Goal: Information Seeking & Learning: Learn about a topic

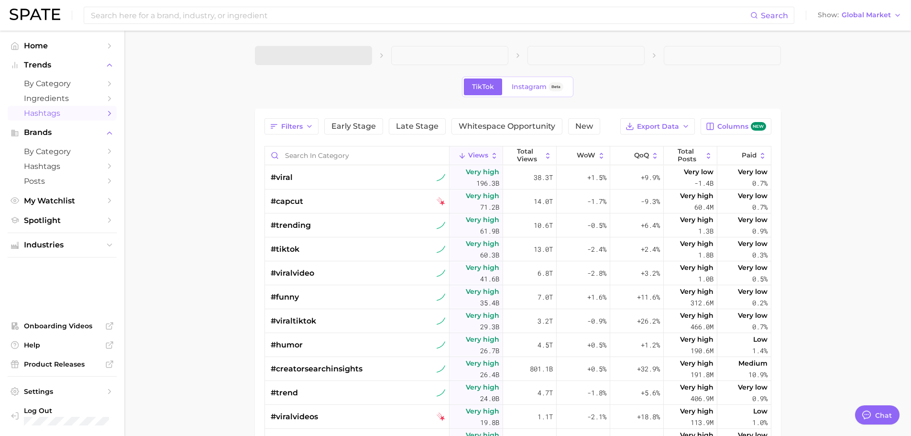
type textarea "x"
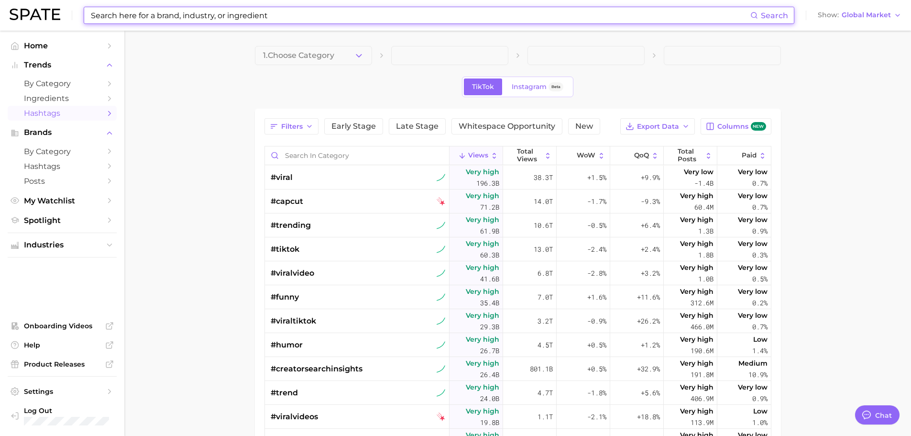
click at [267, 19] on input at bounding box center [420, 15] width 660 height 16
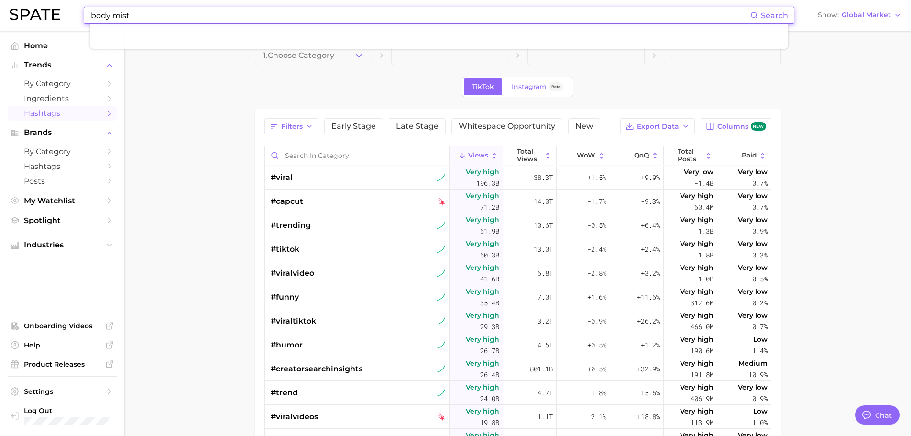
type input "body mist"
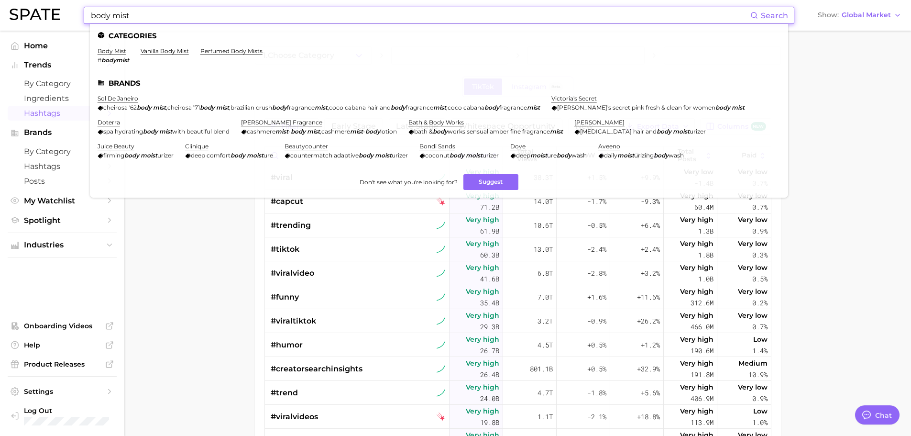
click at [113, 59] on em "bodymist" at bounding box center [115, 59] width 28 height 7
click at [111, 52] on link "body mist" at bounding box center [112, 50] width 29 height 7
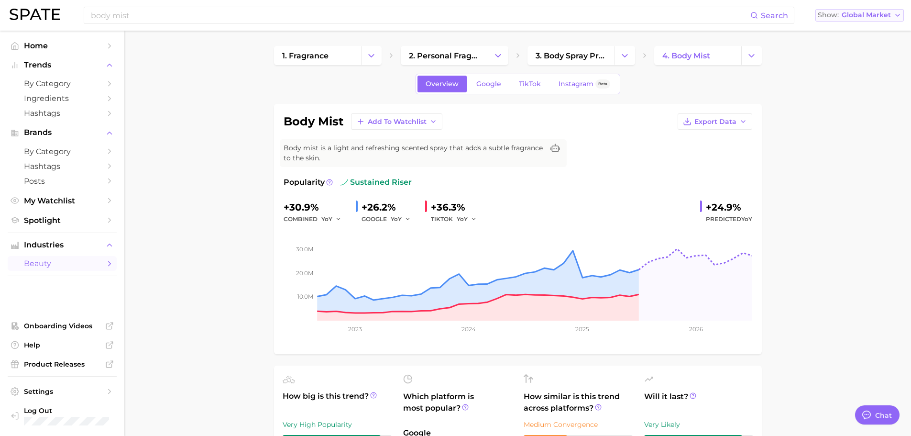
click at [886, 12] on span "Global Market" at bounding box center [866, 14] width 49 height 5
click at [863, 30] on span "[GEOGRAPHIC_DATA]" at bounding box center [857, 31] width 74 height 8
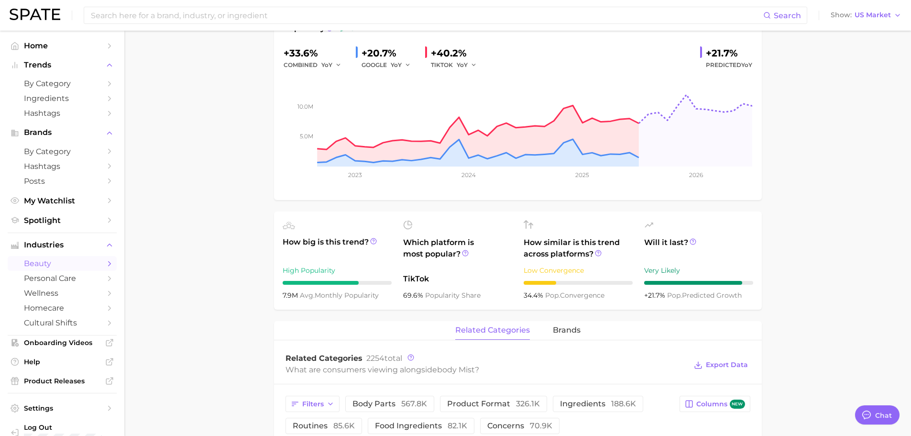
scroll to position [48, 0]
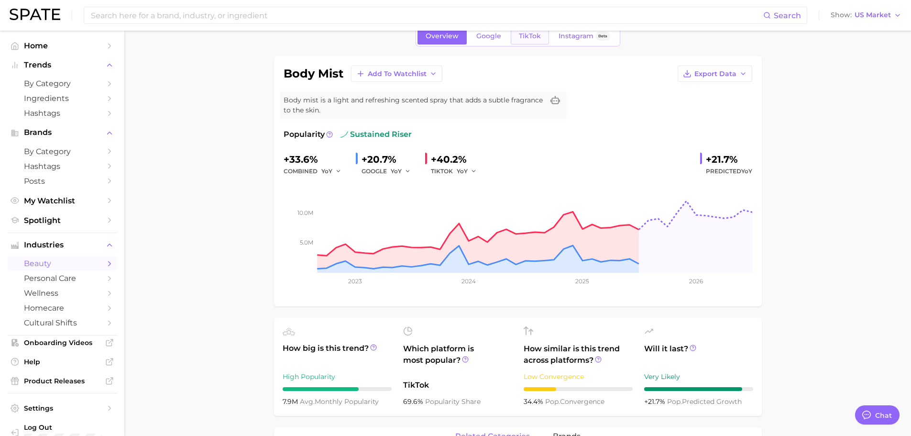
click at [542, 39] on link "TikTok" at bounding box center [530, 36] width 38 height 17
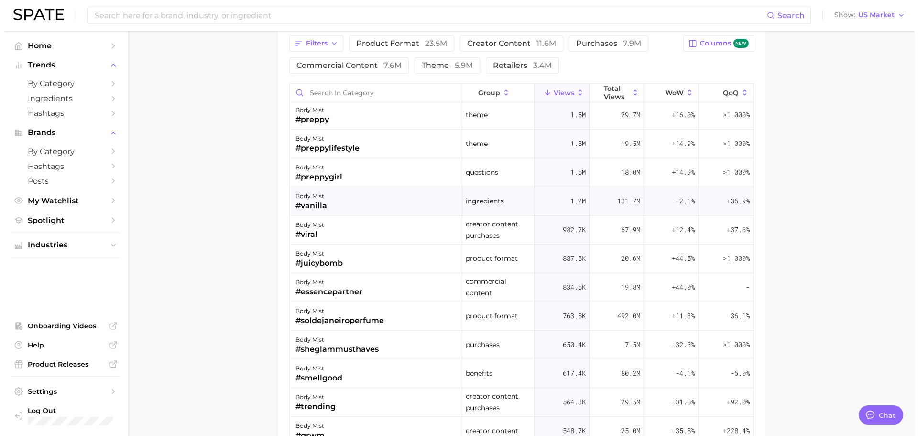
scroll to position [191, 0]
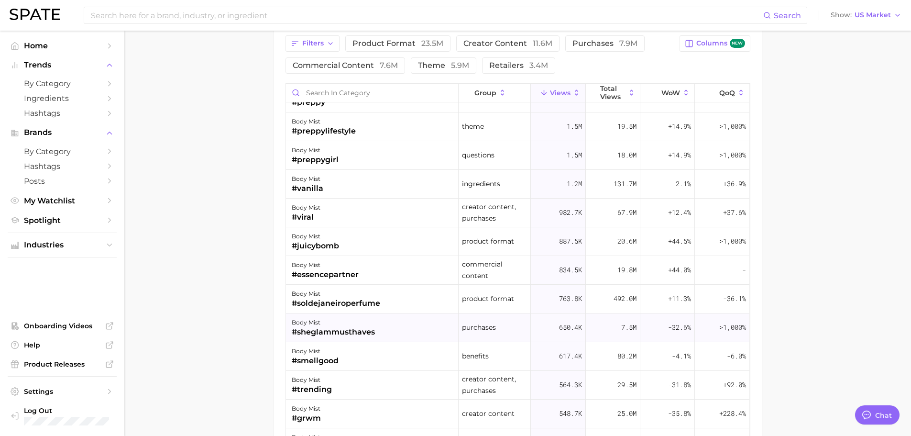
click at [369, 330] on div "#sheglammusthaves" at bounding box center [333, 331] width 83 height 11
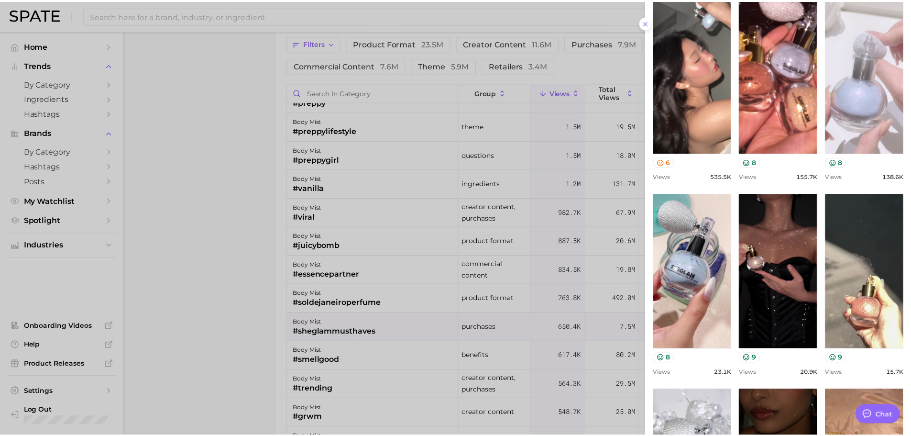
scroll to position [0, 0]
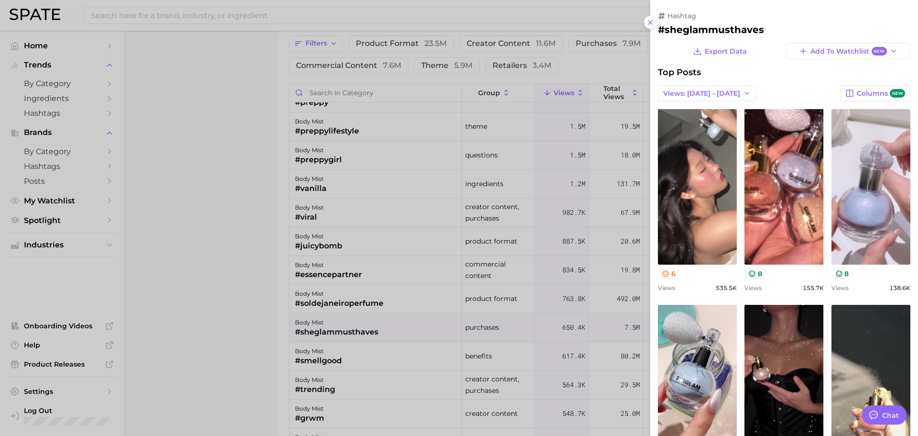
click at [647, 21] on icon at bounding box center [651, 23] width 8 height 8
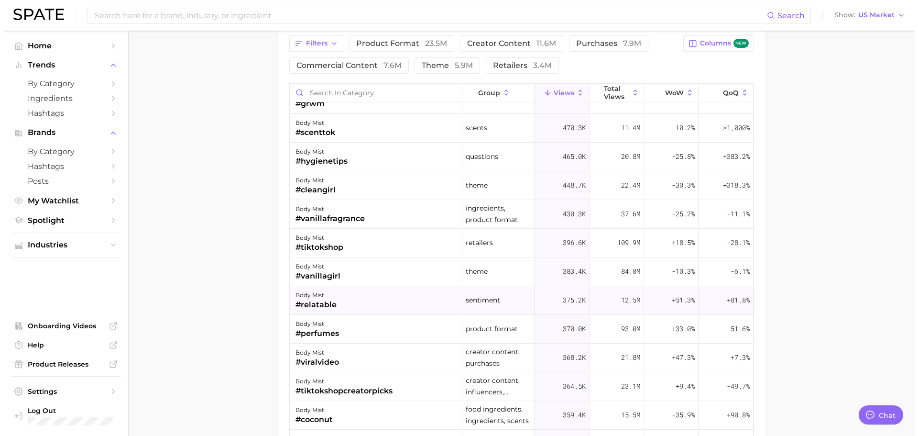
scroll to position [526, 0]
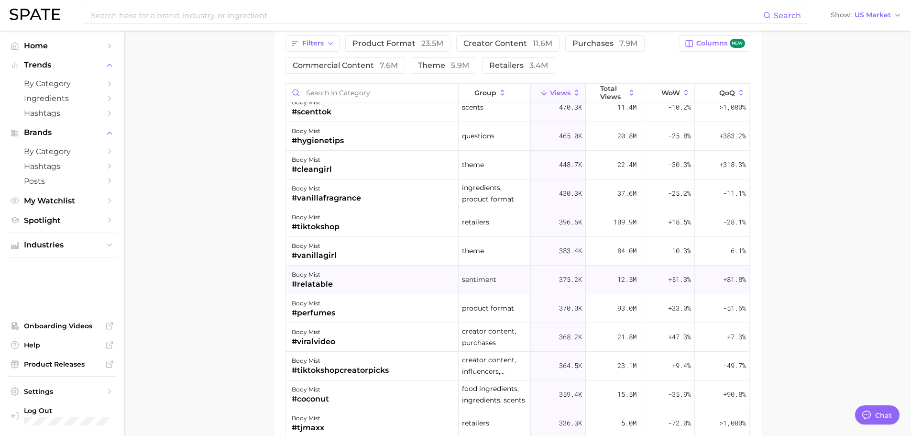
click at [353, 274] on div "body mist #relatable" at bounding box center [372, 279] width 173 height 29
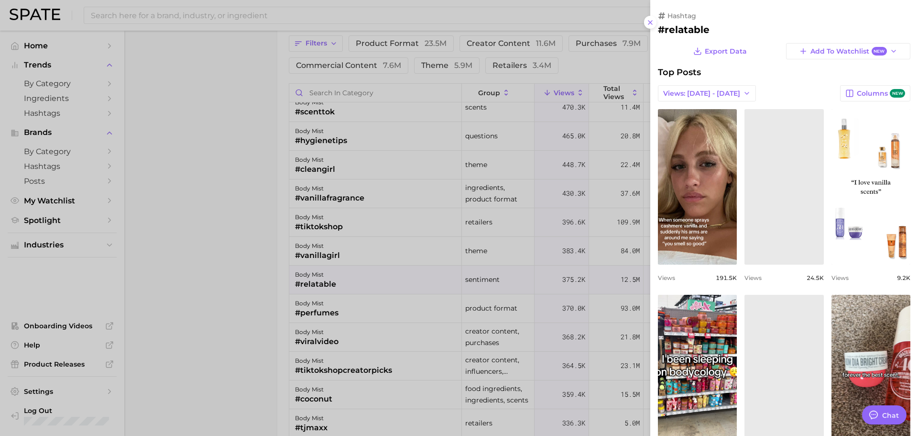
scroll to position [0, 0]
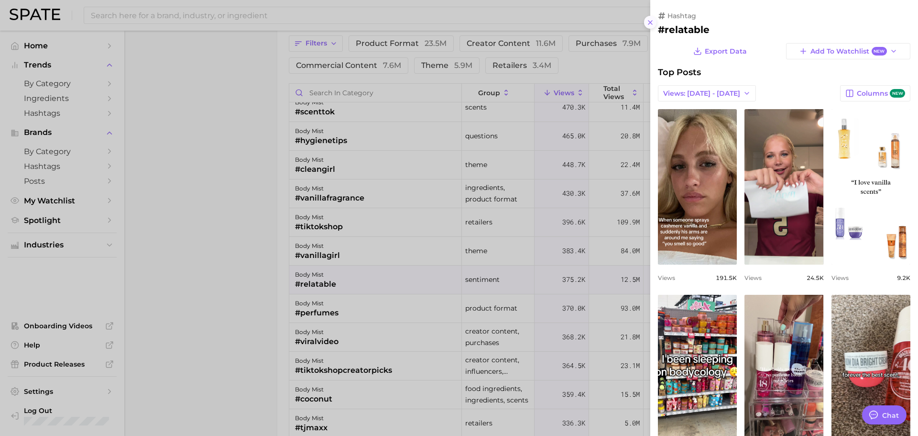
click at [650, 21] on icon at bounding box center [651, 23] width 8 height 8
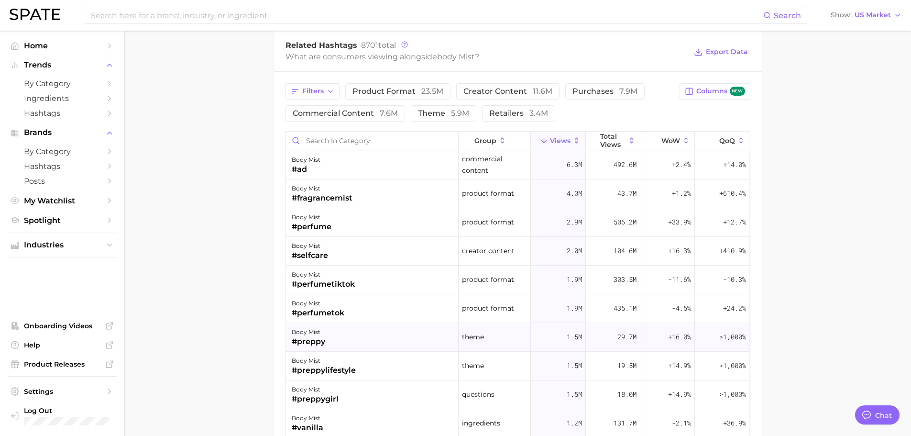
click at [334, 343] on div "body mist #preppy" at bounding box center [372, 337] width 173 height 29
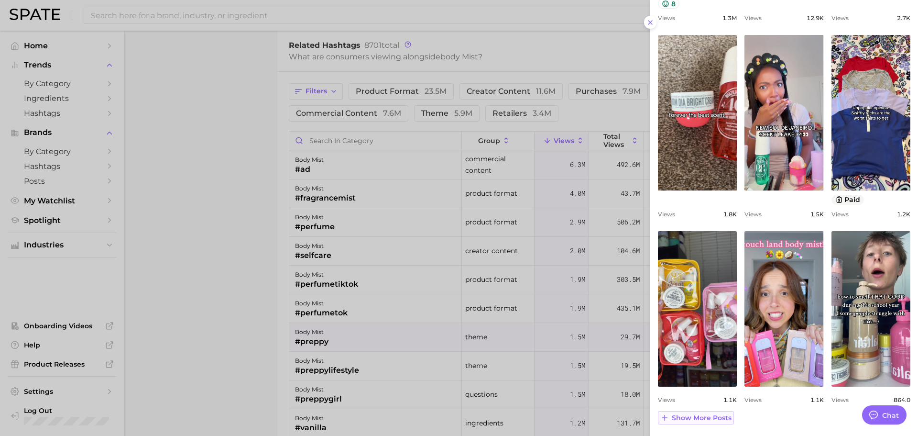
click at [703, 417] on span "Show more posts" at bounding box center [702, 418] width 60 height 8
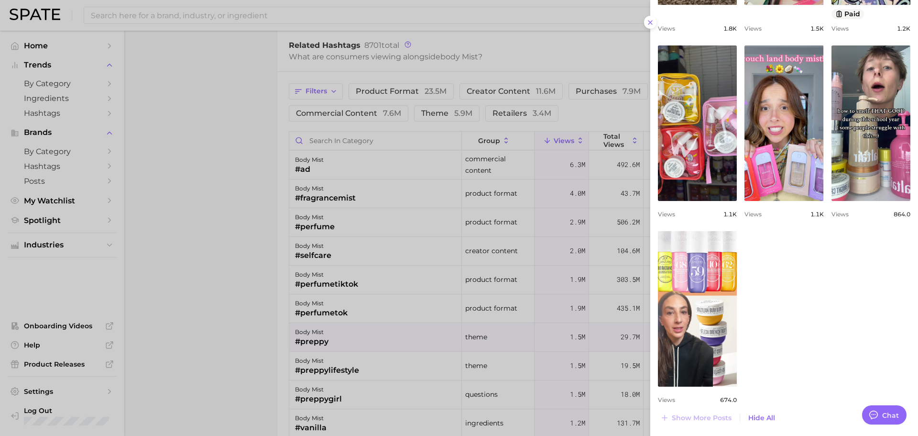
click at [226, 190] on div at bounding box center [459, 218] width 918 height 436
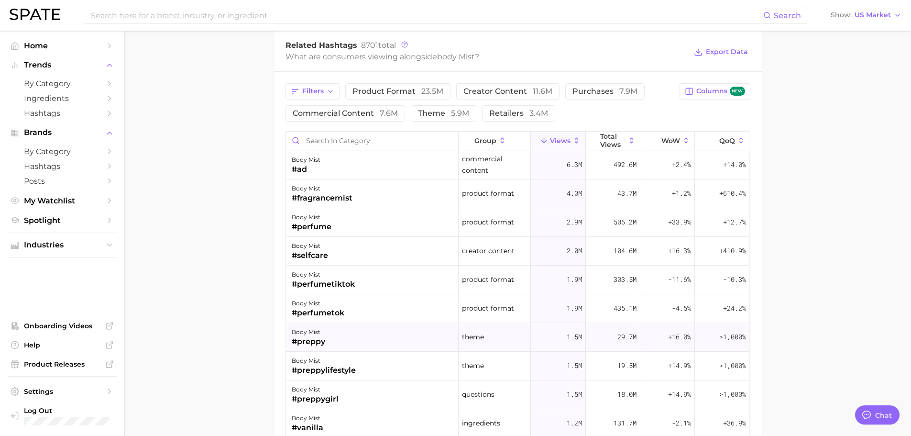
click at [338, 346] on div "body mist #preppy" at bounding box center [372, 337] width 173 height 29
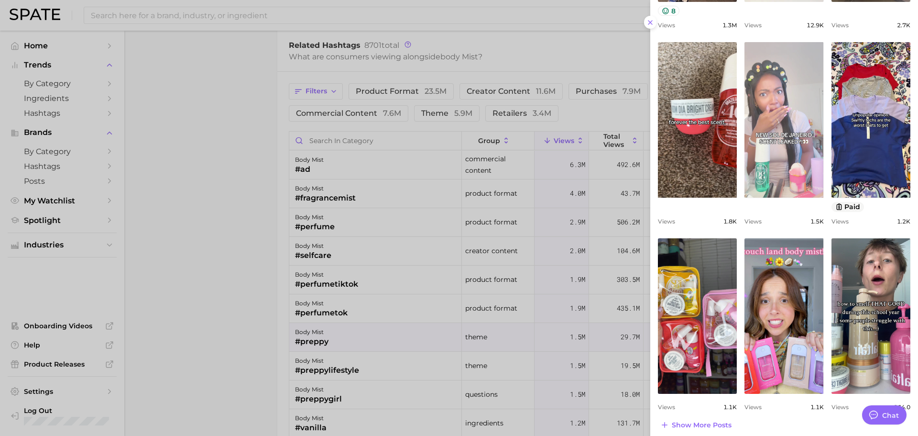
scroll to position [270, 0]
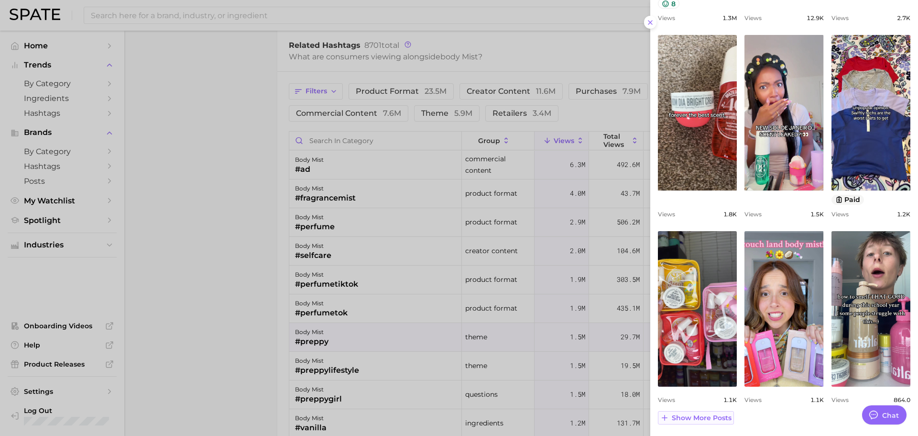
click at [721, 422] on button "Show more posts" at bounding box center [696, 417] width 76 height 13
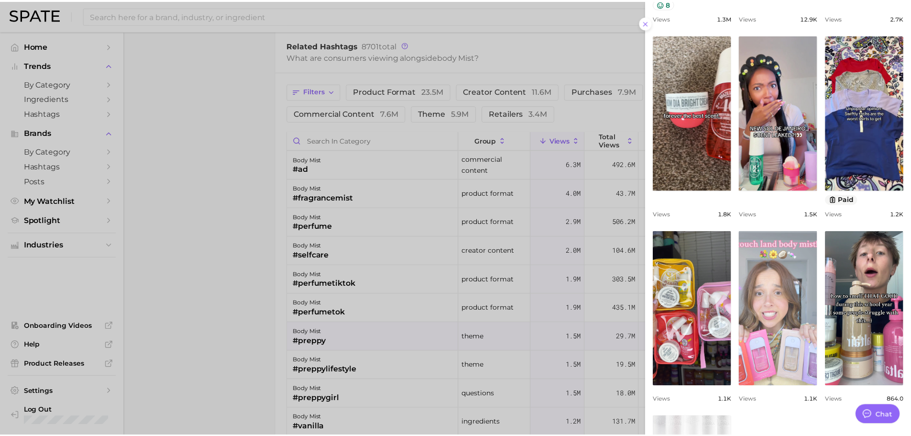
scroll to position [455, 0]
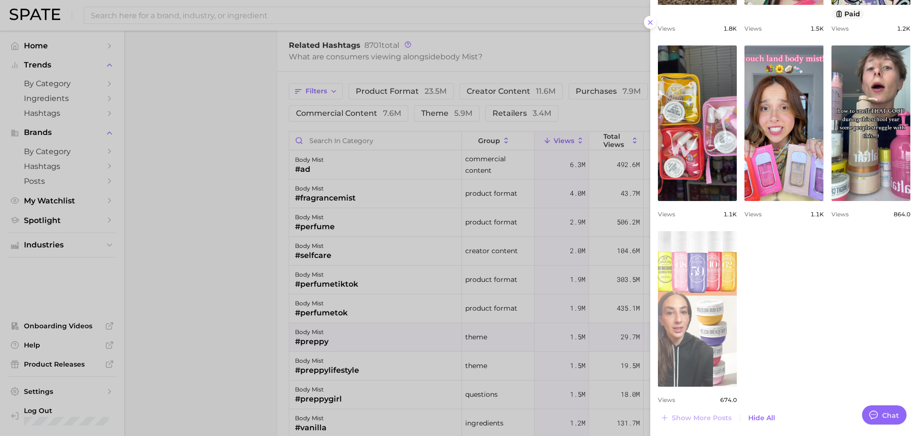
click at [718, 302] on link "view post on TikTok" at bounding box center [697, 308] width 79 height 155
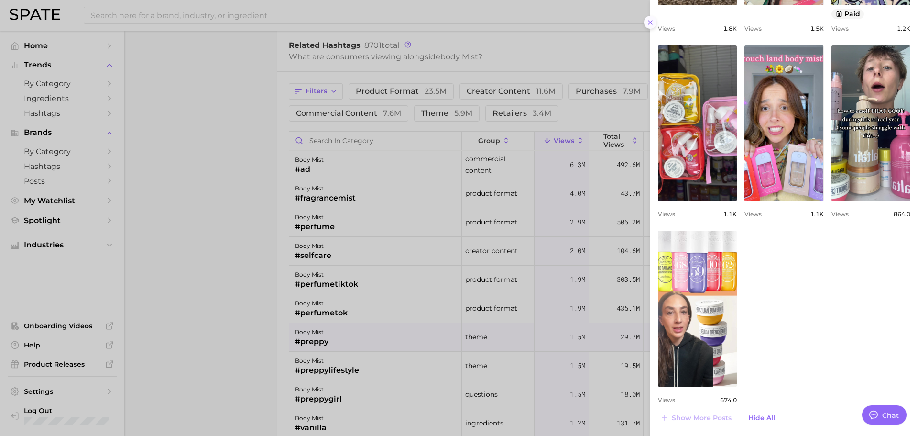
click at [652, 21] on line at bounding box center [650, 23] width 4 height 4
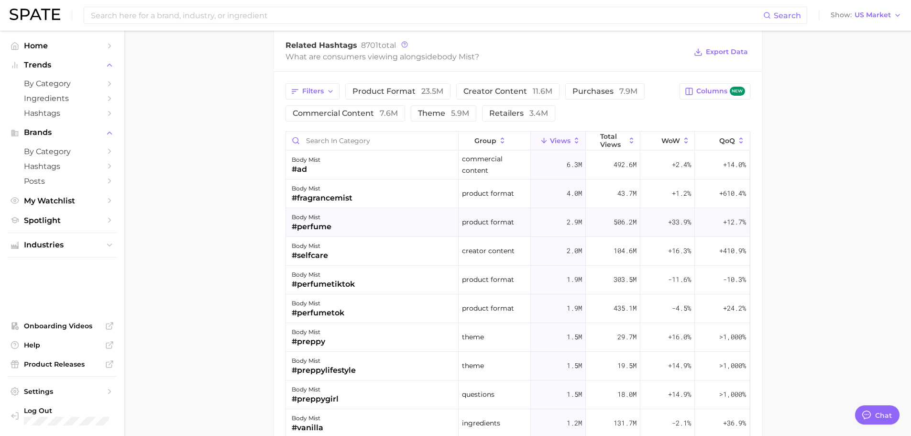
scroll to position [717, 0]
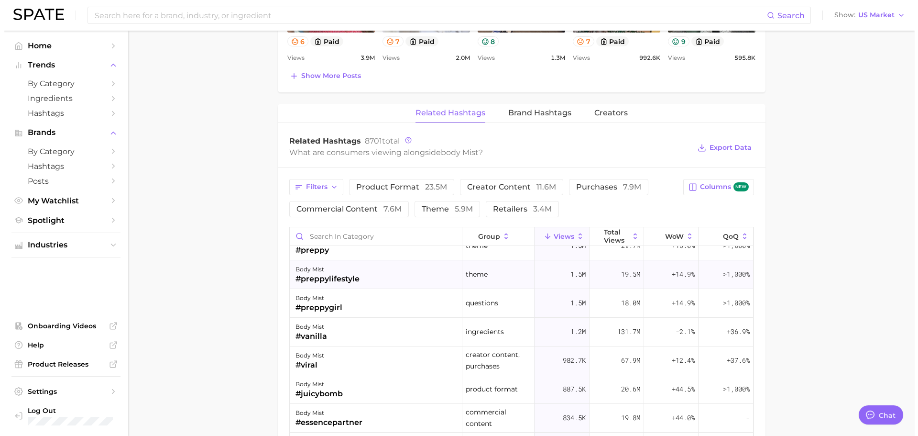
scroll to position [191, 0]
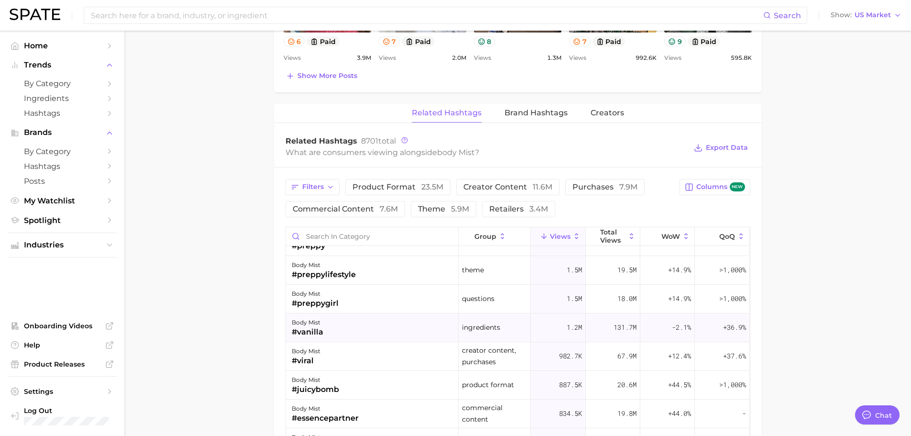
click at [420, 326] on div "body mist #vanilla" at bounding box center [372, 327] width 173 height 29
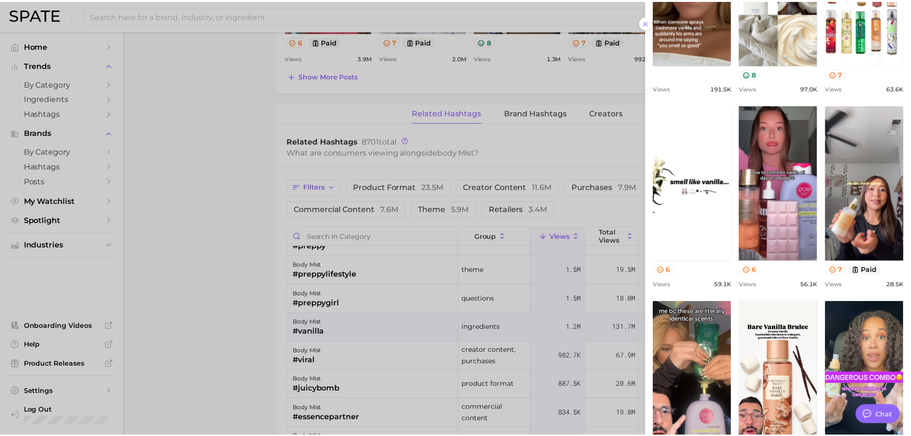
scroll to position [280, 0]
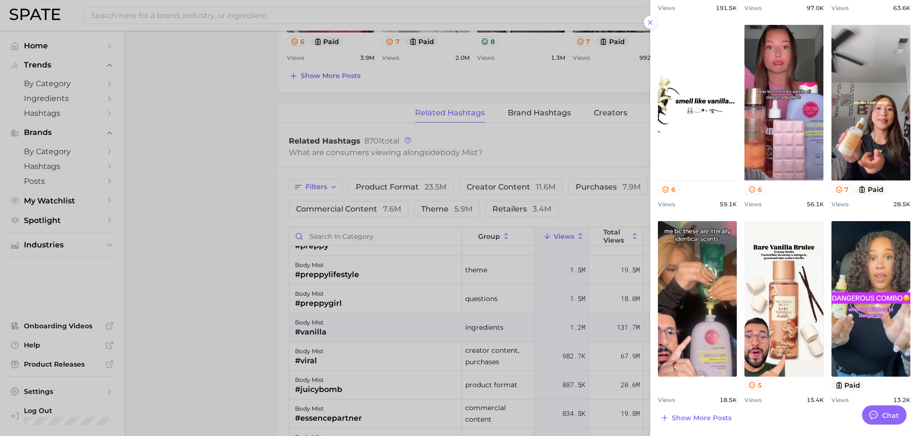
click at [516, 285] on div at bounding box center [459, 218] width 918 height 436
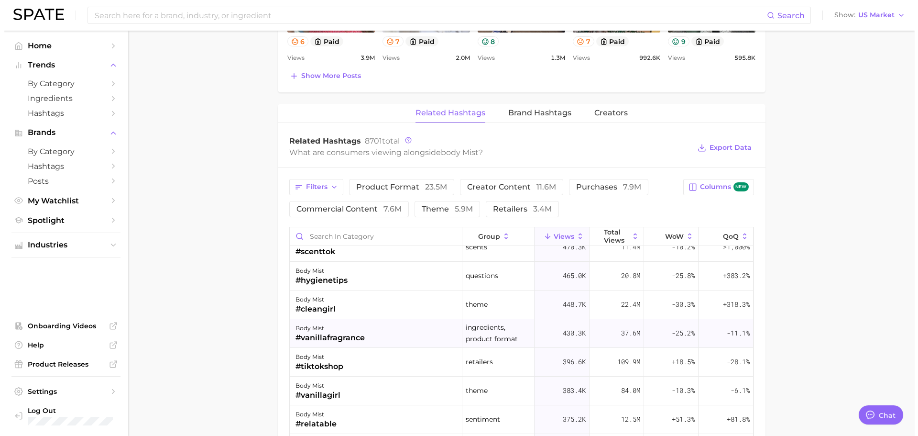
scroll to position [526, 0]
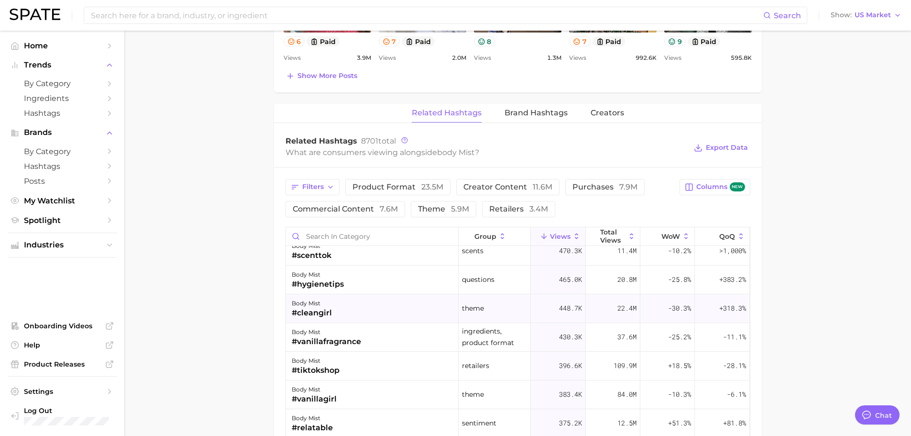
click at [362, 306] on div "body mist #cleangirl" at bounding box center [372, 308] width 173 height 29
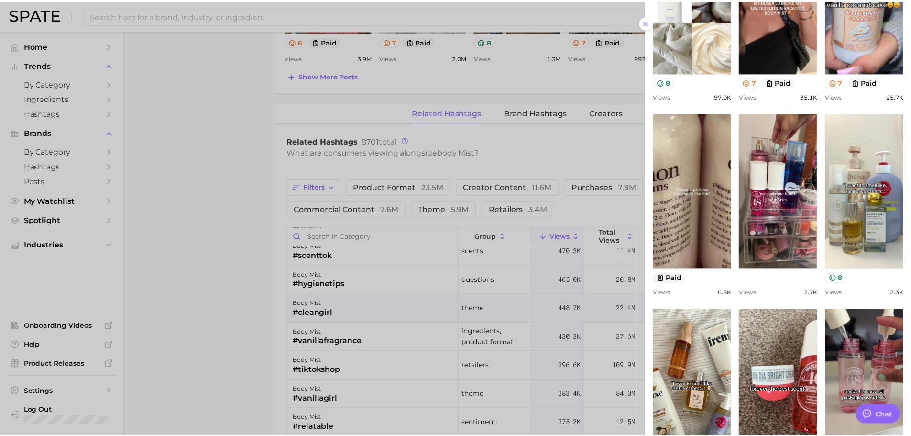
scroll to position [280, 0]
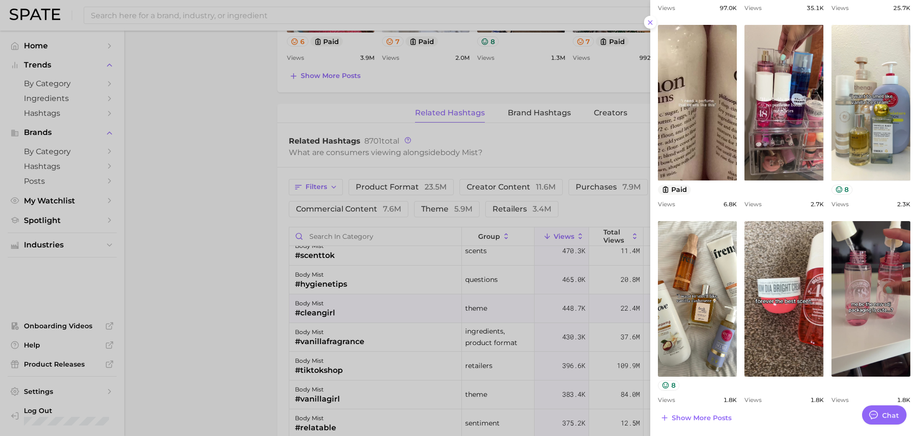
click at [530, 260] on div at bounding box center [459, 218] width 918 height 436
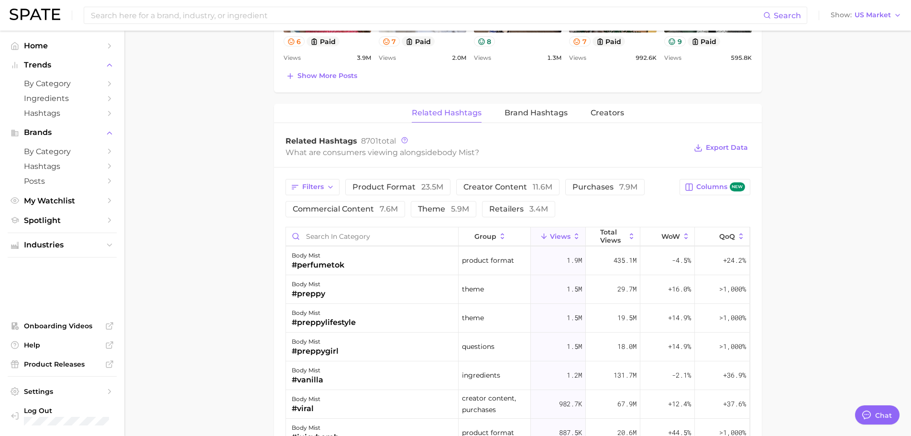
scroll to position [191, 0]
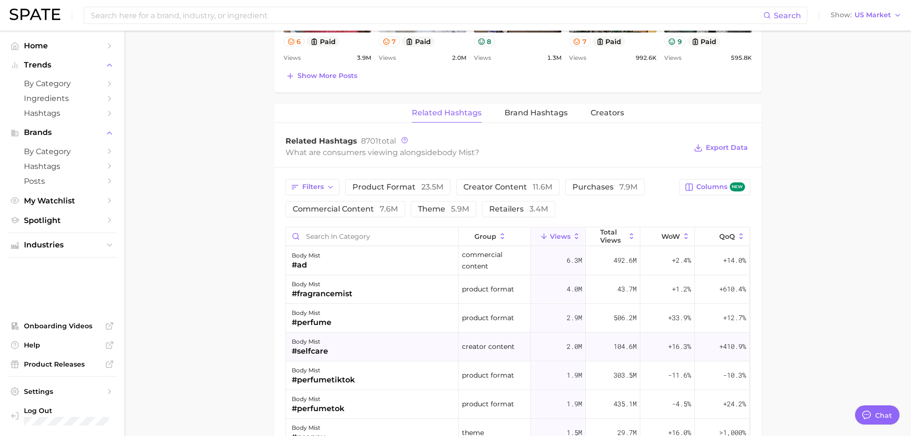
click at [405, 348] on div "body mist #selfcare" at bounding box center [372, 346] width 173 height 29
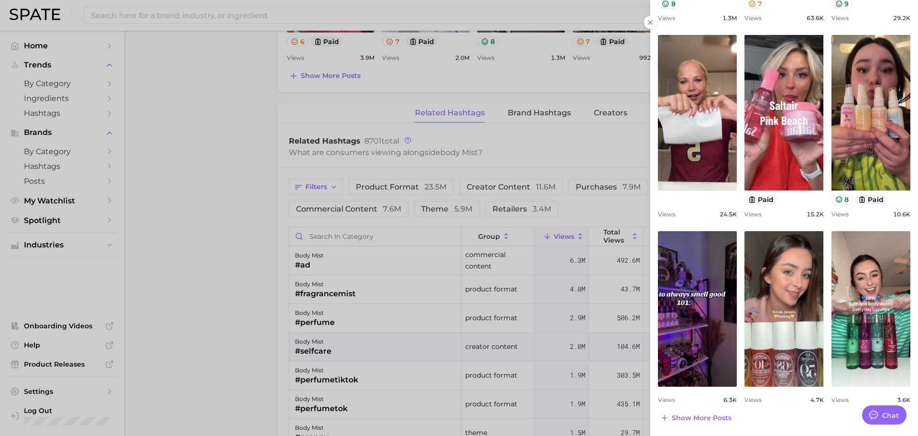
click at [385, 328] on div at bounding box center [459, 218] width 918 height 436
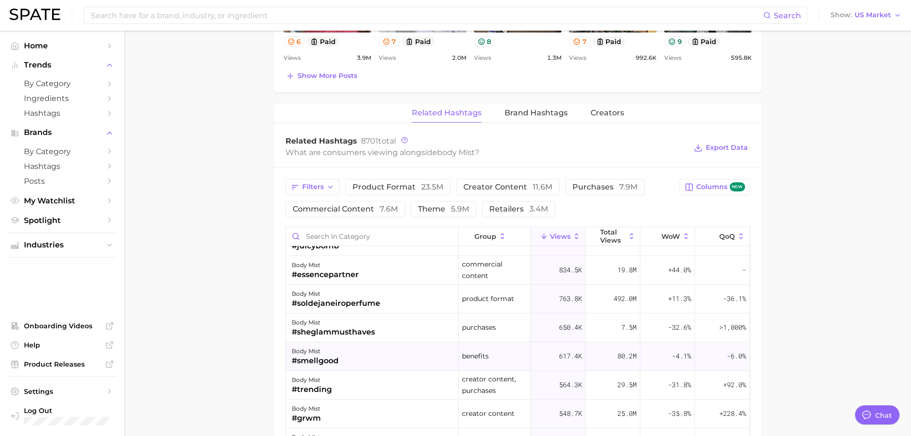
click at [332, 353] on div "body mist" at bounding box center [315, 350] width 47 height 11
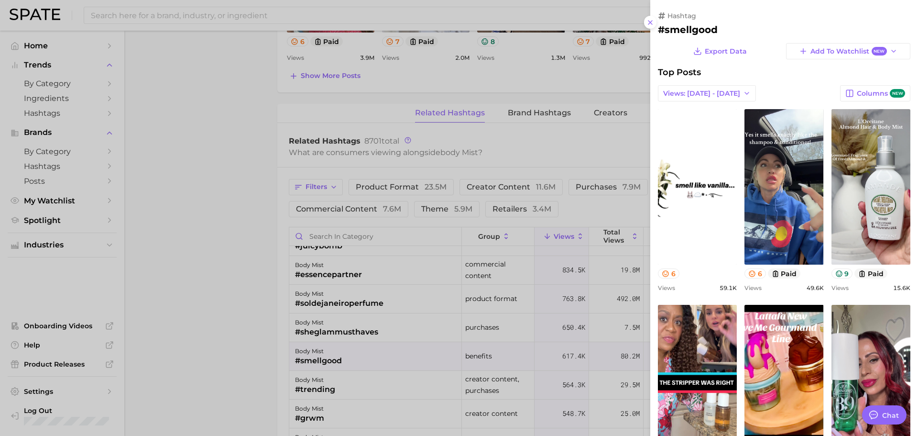
click at [450, 290] on div at bounding box center [459, 218] width 918 height 436
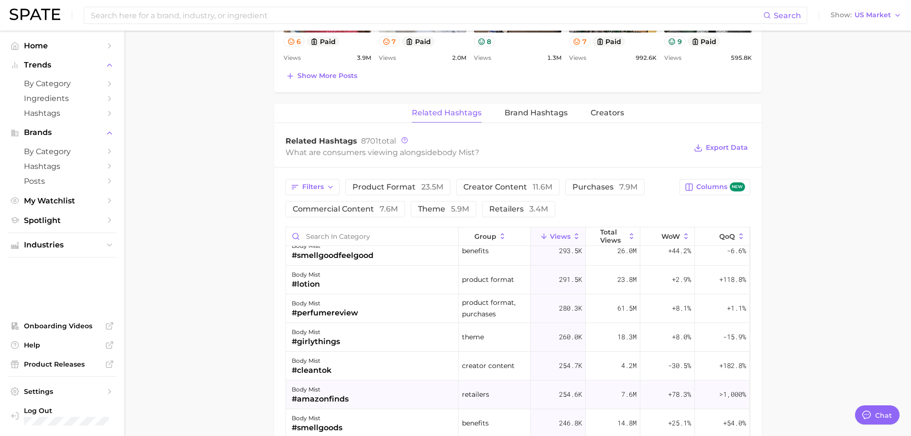
click at [354, 394] on div "body mist #amazonfinds" at bounding box center [372, 394] width 173 height 29
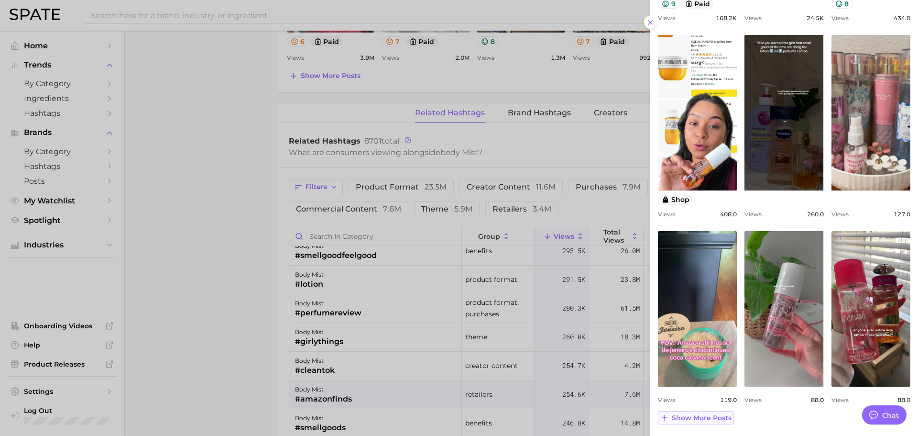
click at [709, 418] on span "Show more posts" at bounding box center [702, 418] width 60 height 8
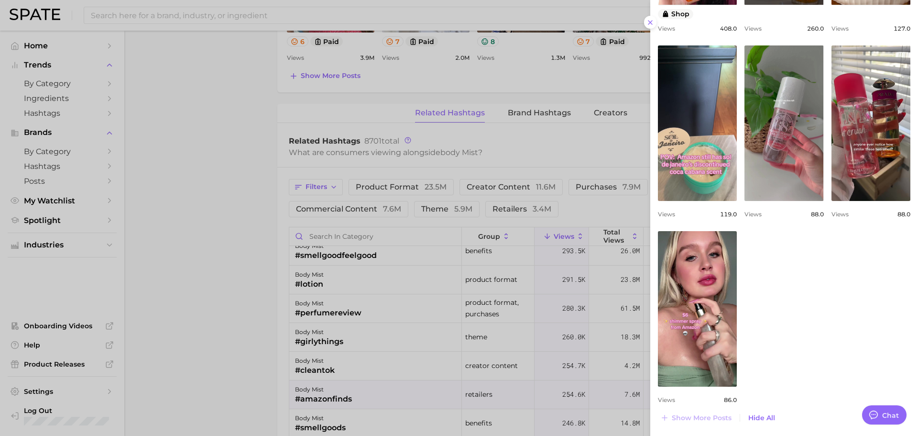
click at [438, 302] on div at bounding box center [459, 218] width 918 height 436
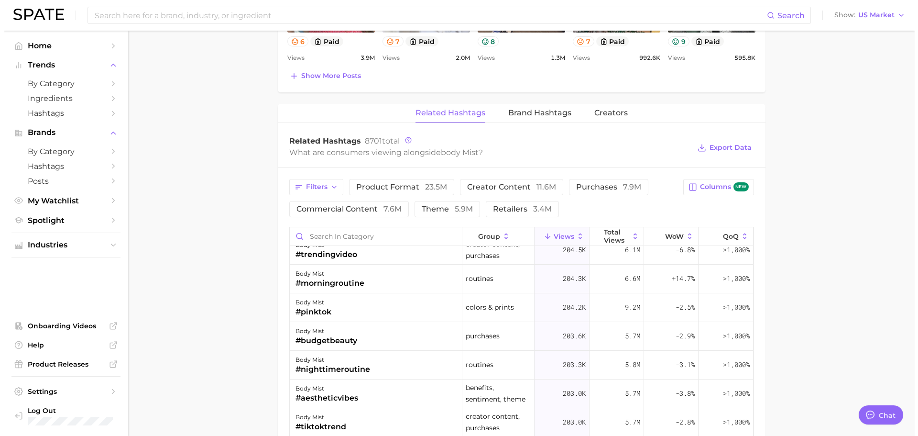
scroll to position [1530, 0]
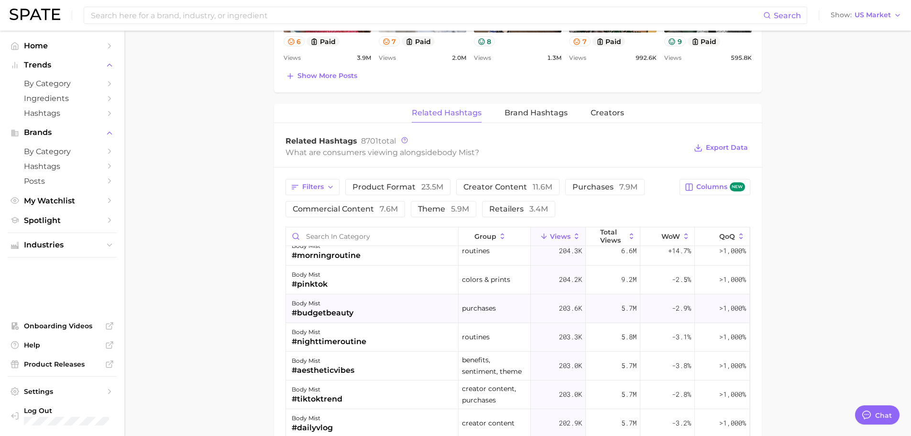
click at [411, 319] on div "body mist #budgetbeauty" at bounding box center [372, 308] width 173 height 29
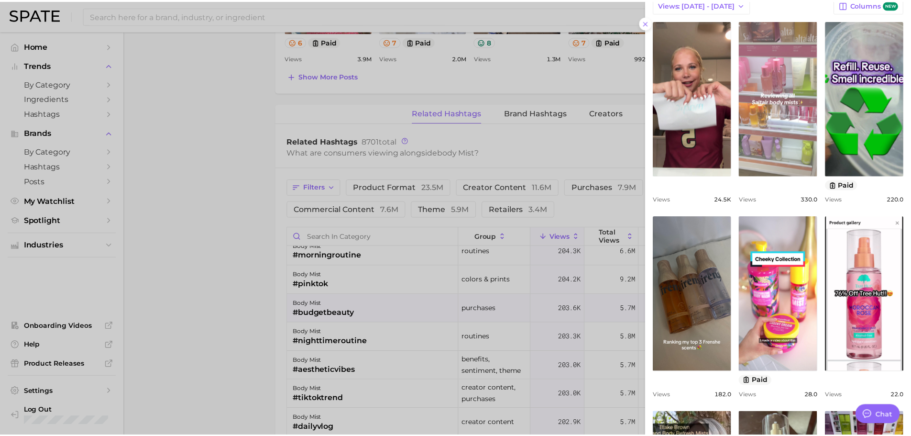
scroll to position [96, 0]
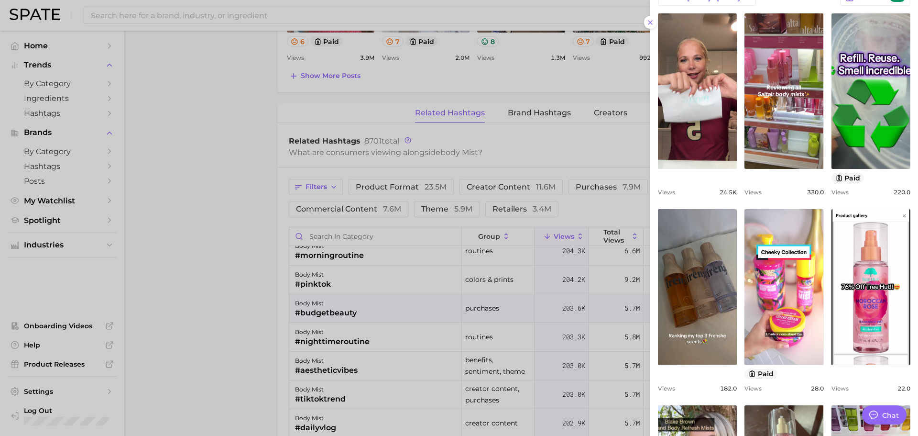
click at [414, 315] on div at bounding box center [459, 218] width 918 height 436
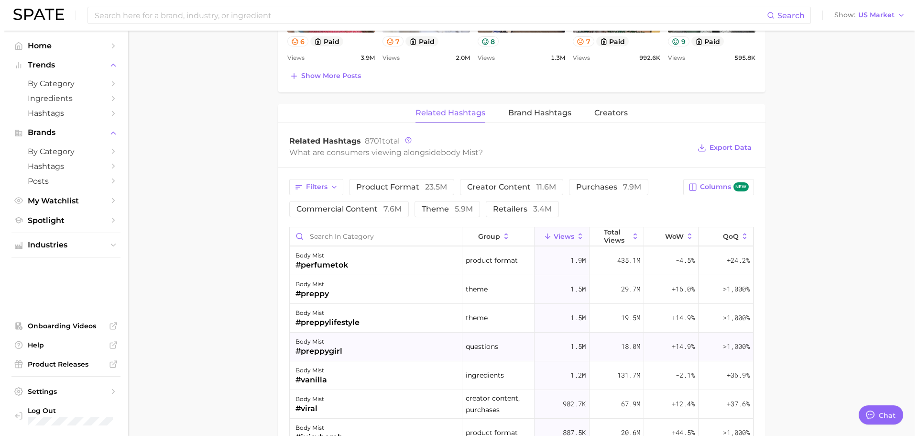
scroll to position [0, 0]
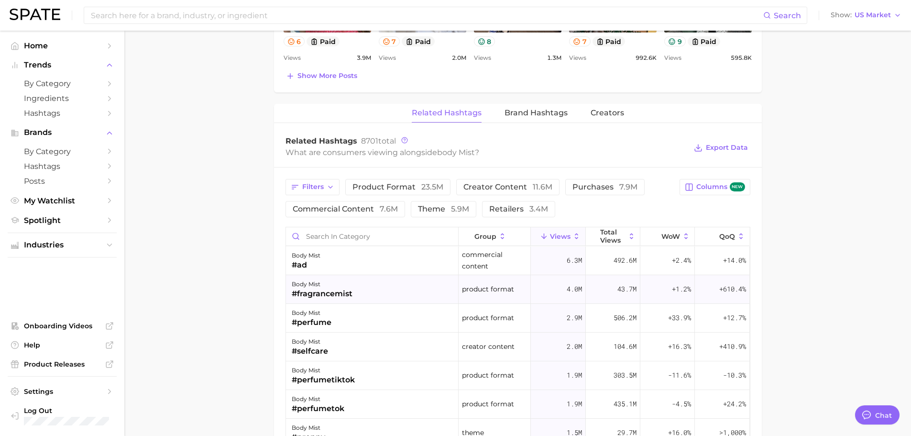
click at [407, 292] on div "body mist #fragrancemist" at bounding box center [372, 289] width 173 height 29
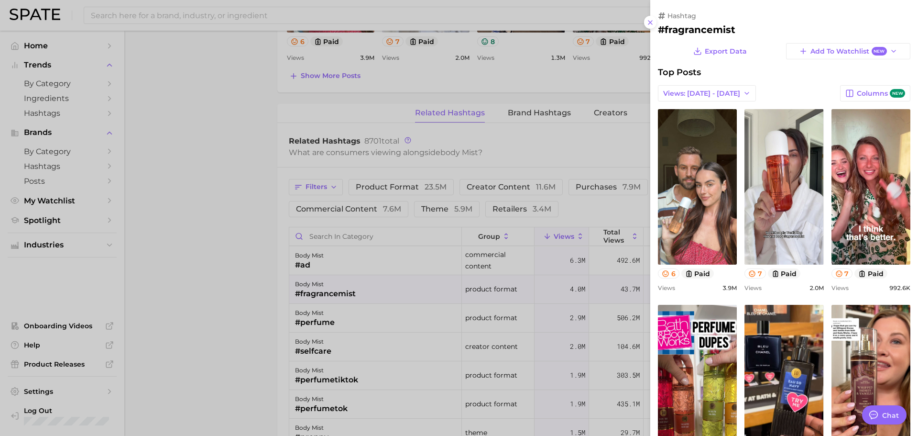
click at [373, 322] on div at bounding box center [459, 218] width 918 height 436
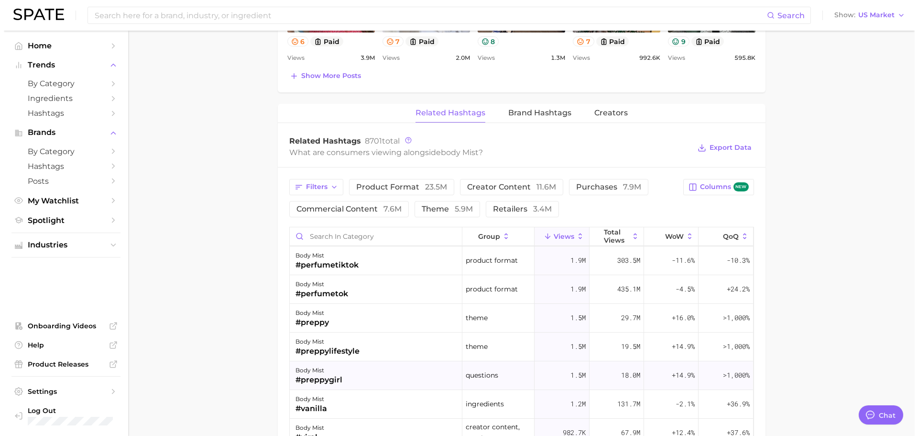
scroll to position [143, 0]
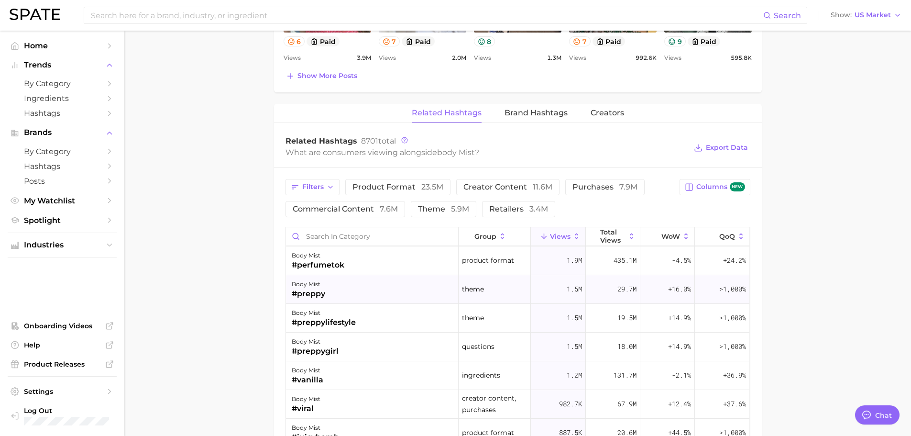
click at [369, 298] on div "body mist #preppy" at bounding box center [372, 289] width 173 height 29
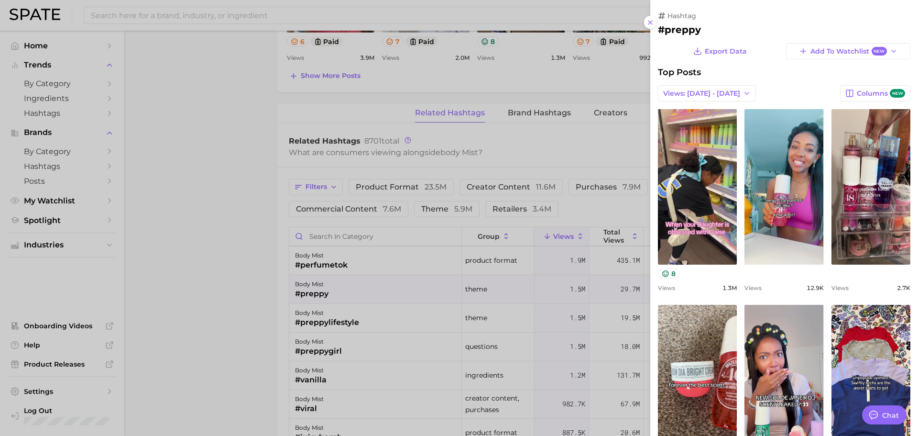
scroll to position [0, 0]
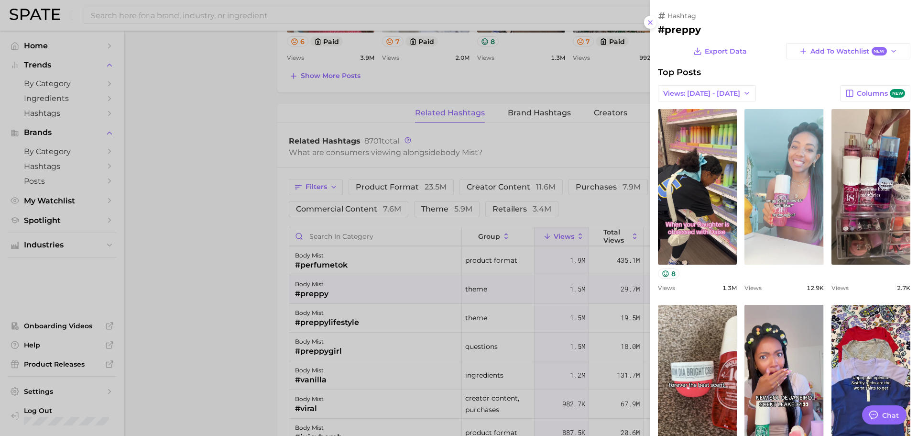
click at [767, 225] on link "view post on TikTok" at bounding box center [784, 186] width 79 height 155
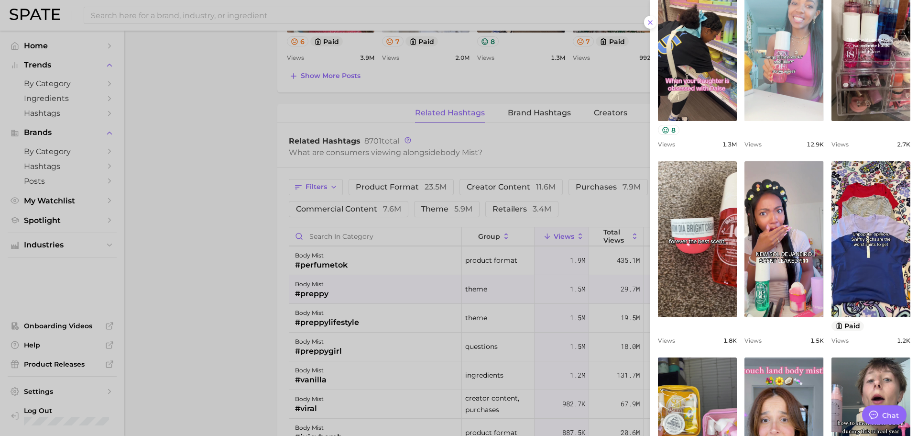
scroll to position [270, 0]
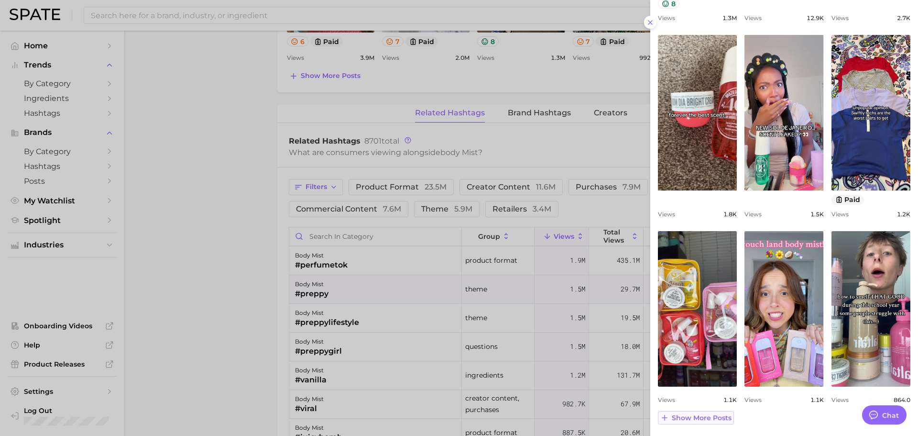
click at [722, 420] on span "Show more posts" at bounding box center [702, 418] width 60 height 8
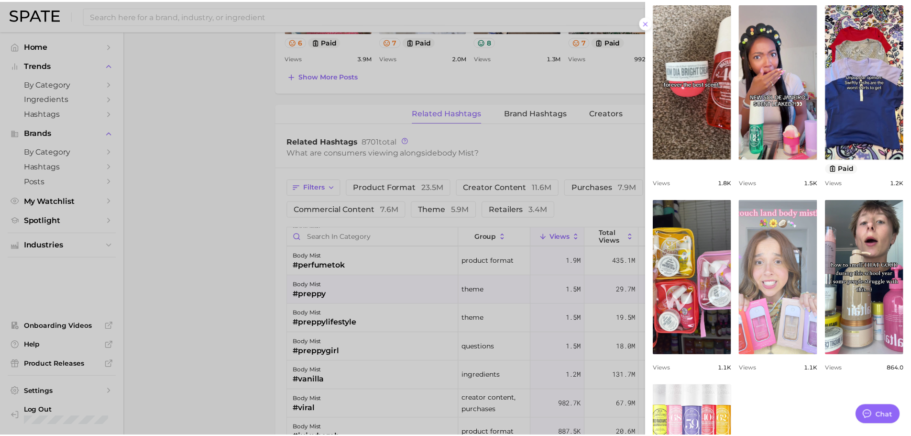
scroll to position [318, 0]
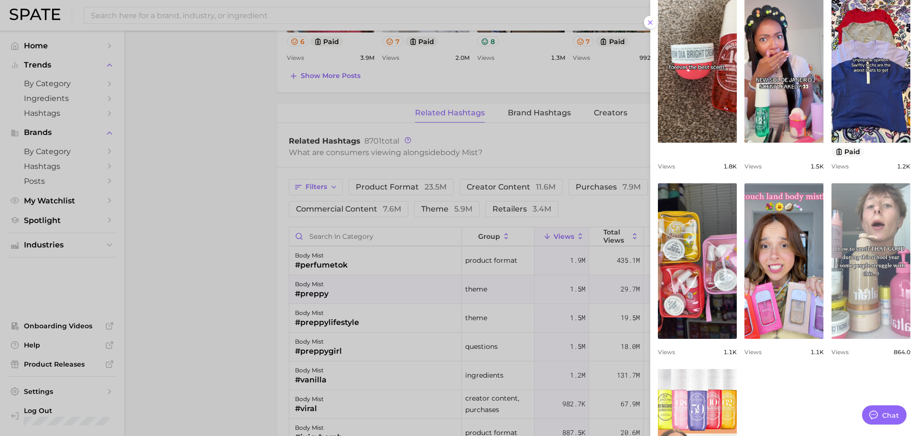
click at [863, 288] on link "view post on TikTok" at bounding box center [871, 260] width 79 height 155
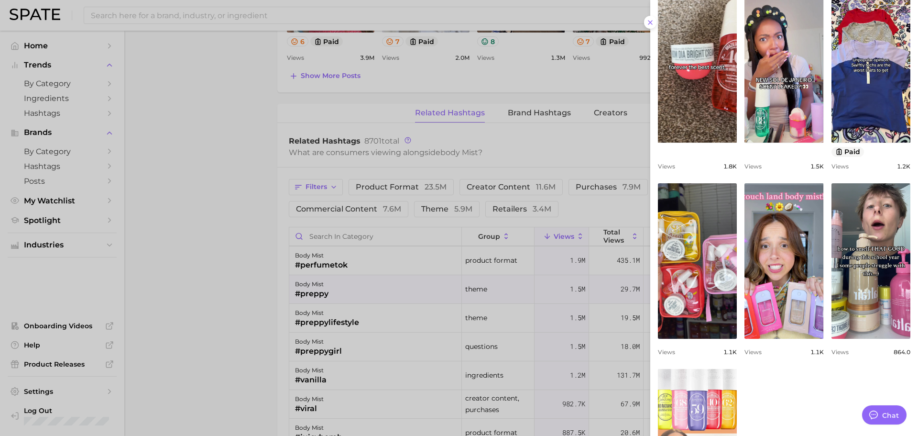
click at [364, 254] on div at bounding box center [459, 218] width 918 height 436
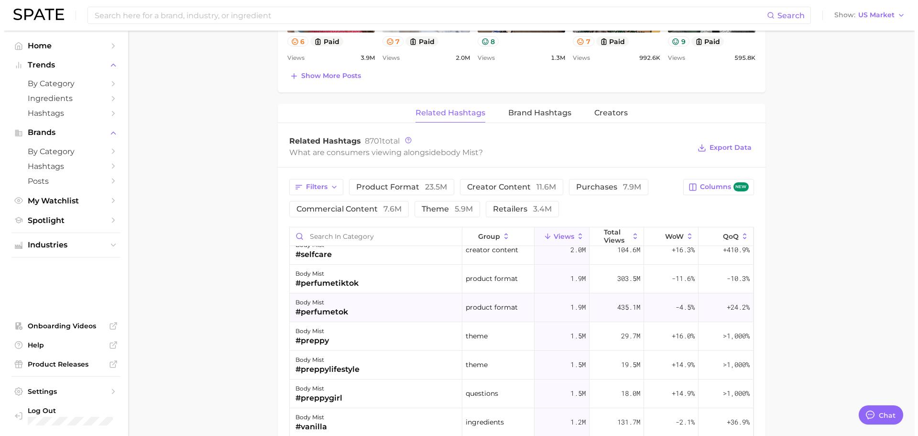
scroll to position [96, 0]
click at [335, 337] on div "body mist #preppy" at bounding box center [372, 337] width 173 height 29
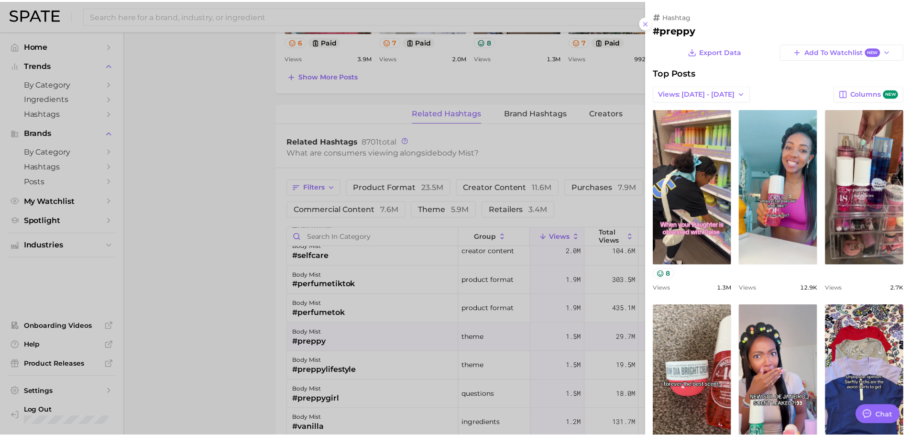
scroll to position [0, 0]
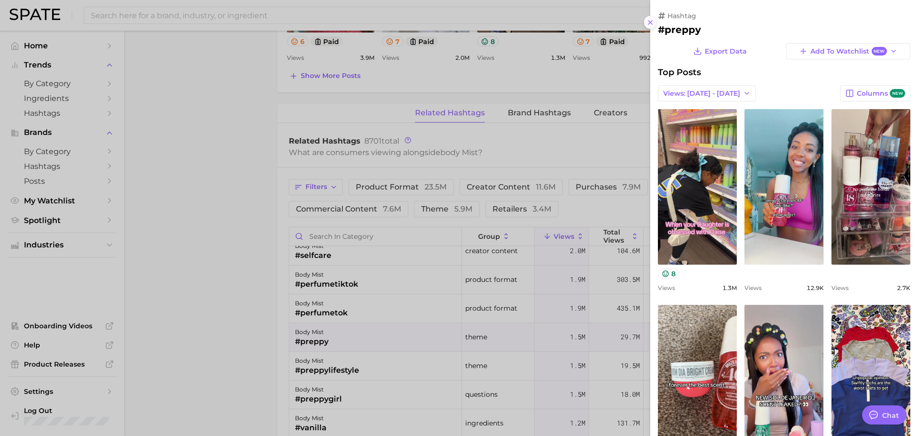
click at [651, 24] on icon at bounding box center [651, 23] width 8 height 8
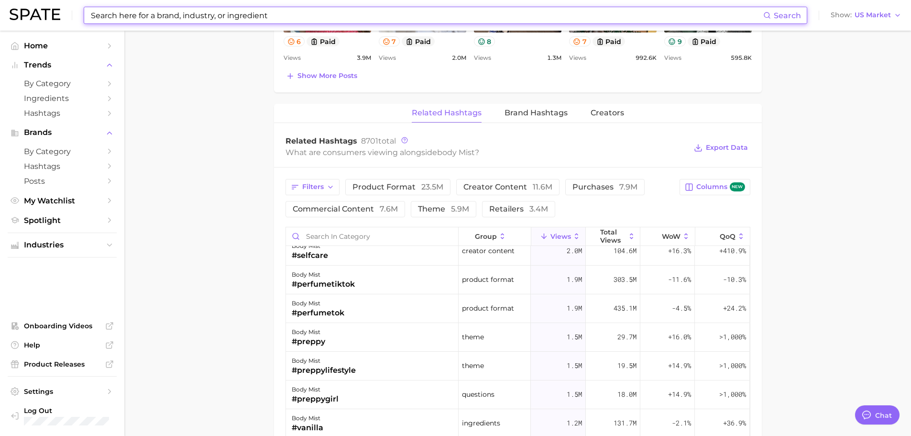
click at [129, 15] on input at bounding box center [426, 15] width 673 height 16
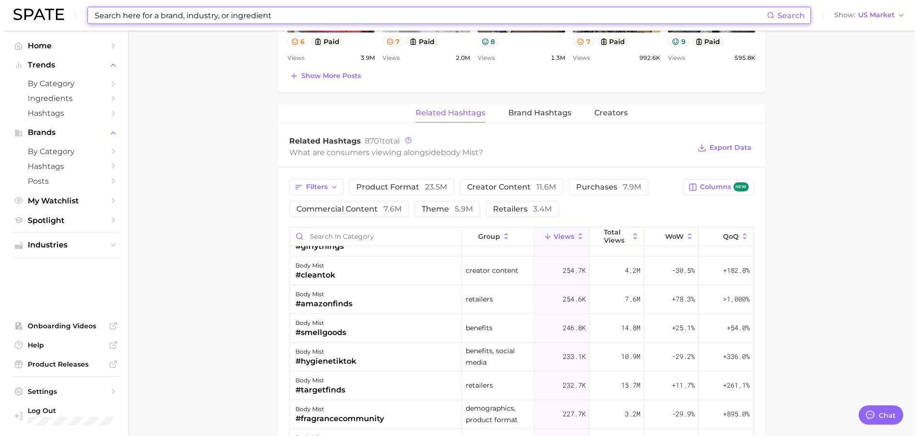
scroll to position [1052, 0]
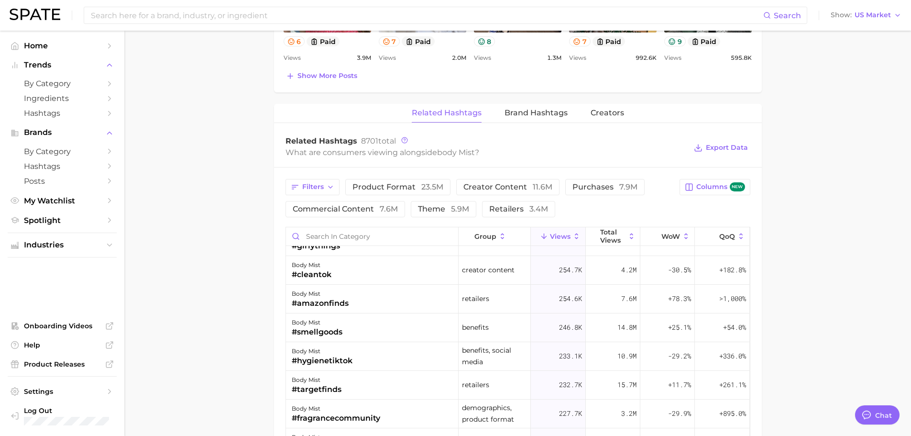
click at [380, 307] on div "body mist #amazonfinds" at bounding box center [372, 299] width 173 height 29
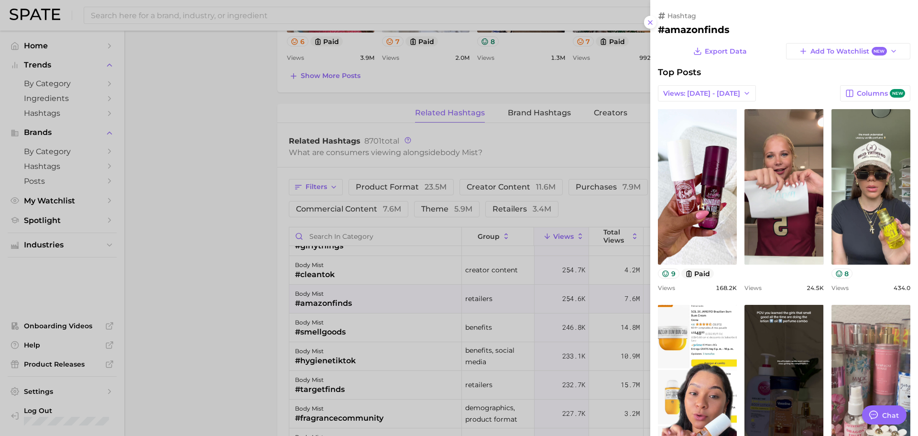
scroll to position [0, 0]
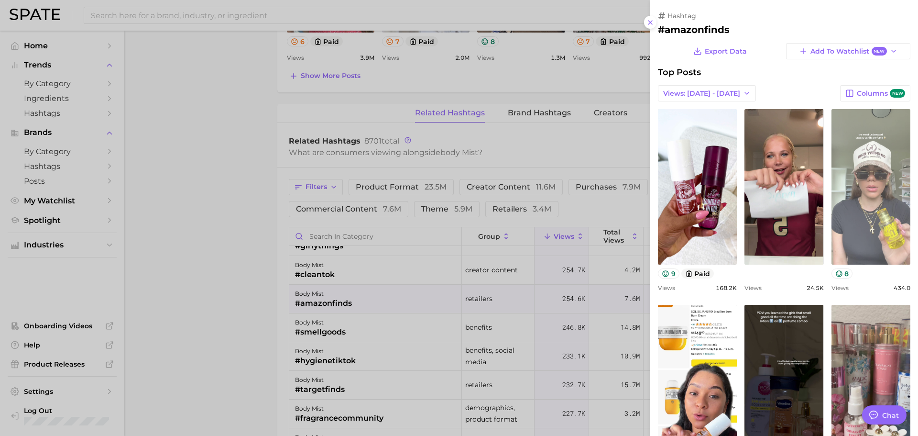
click at [852, 209] on link "view post on TikTok" at bounding box center [871, 186] width 79 height 155
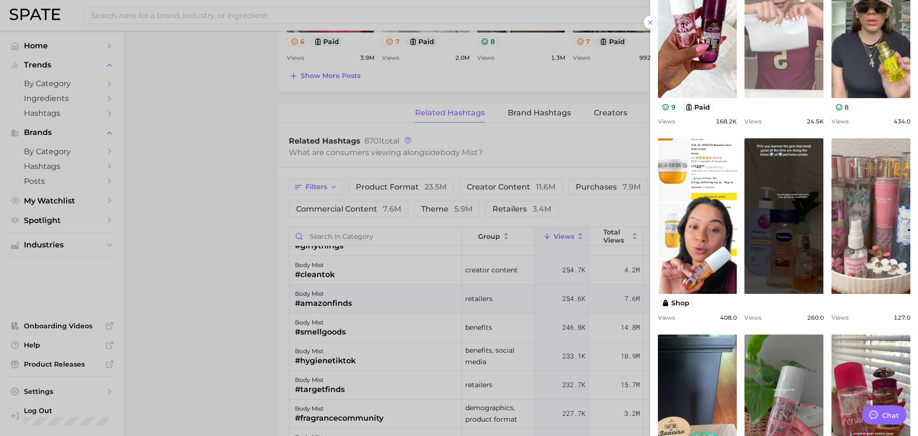
scroll to position [191, 0]
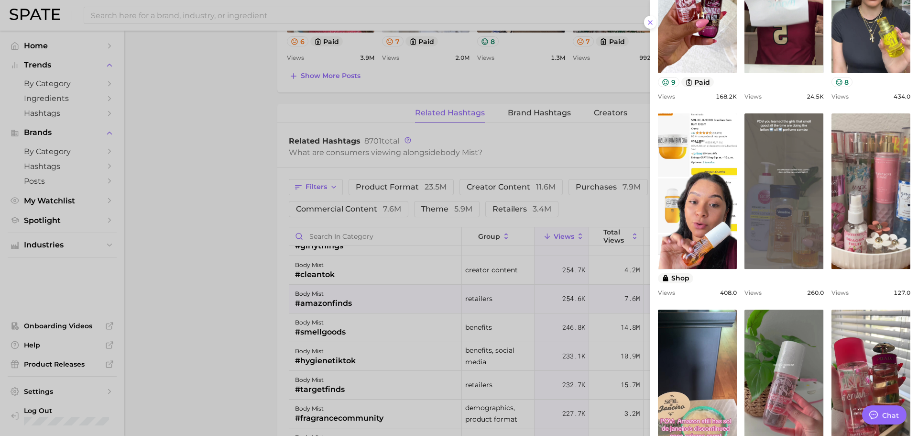
click at [781, 196] on link "view post on TikTok" at bounding box center [784, 190] width 79 height 155
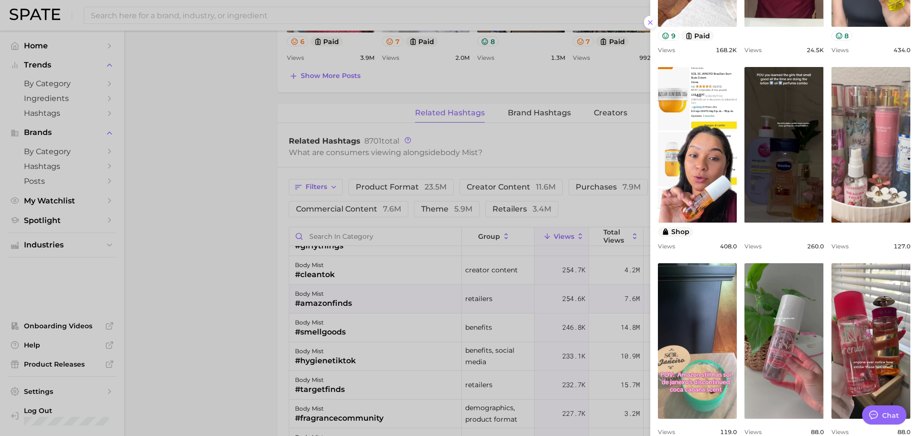
scroll to position [270, 0]
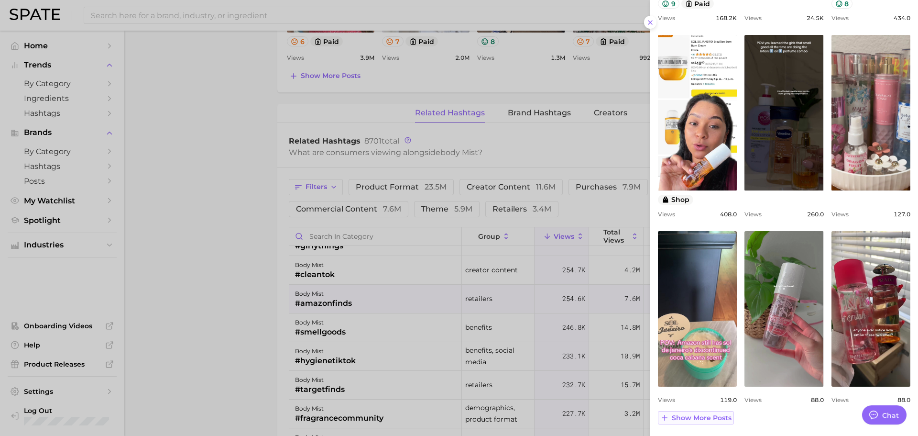
click at [712, 419] on span "Show more posts" at bounding box center [702, 418] width 60 height 8
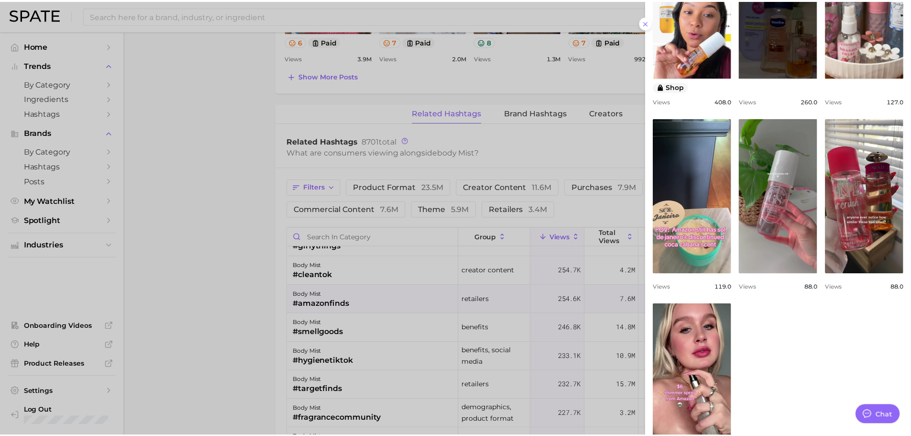
scroll to position [455, 0]
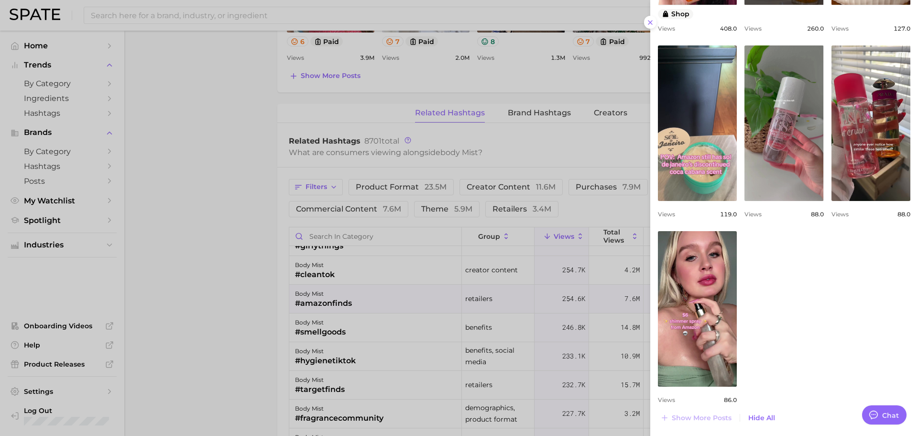
click at [382, 344] on div at bounding box center [459, 218] width 918 height 436
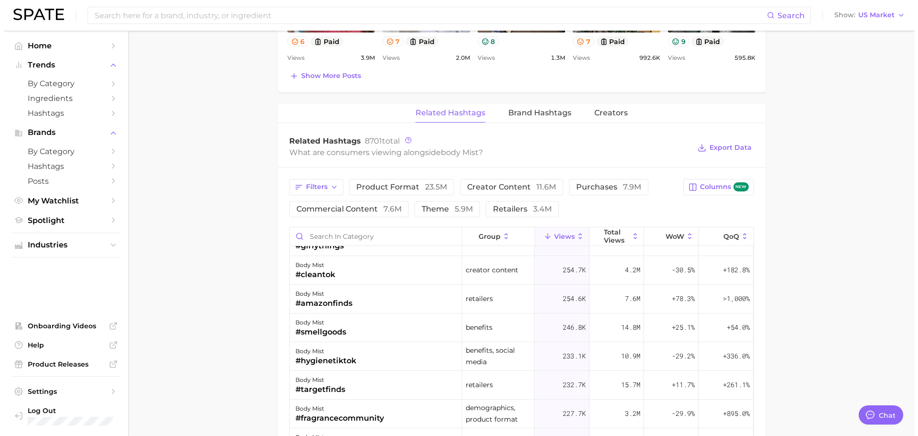
scroll to position [1243, 0]
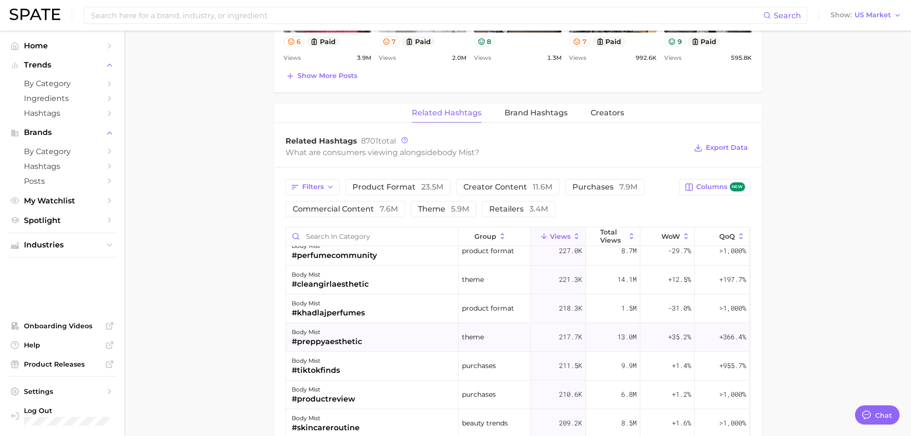
click at [373, 341] on div "body mist #preppyaesthetic" at bounding box center [372, 337] width 173 height 29
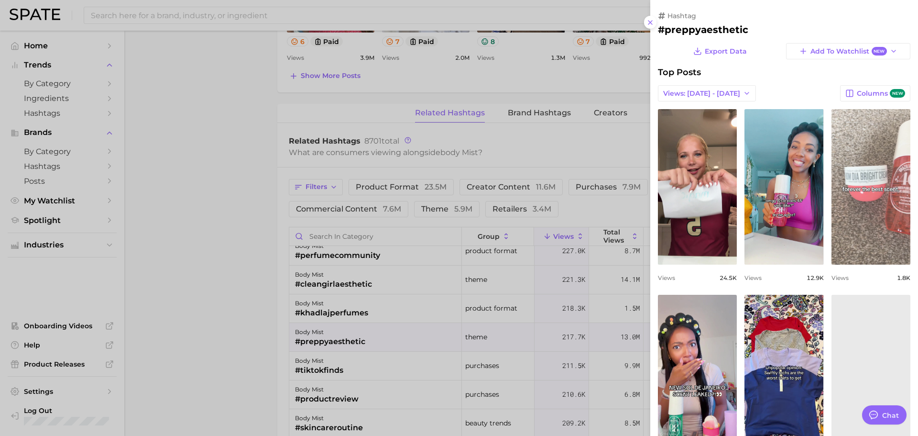
scroll to position [0, 0]
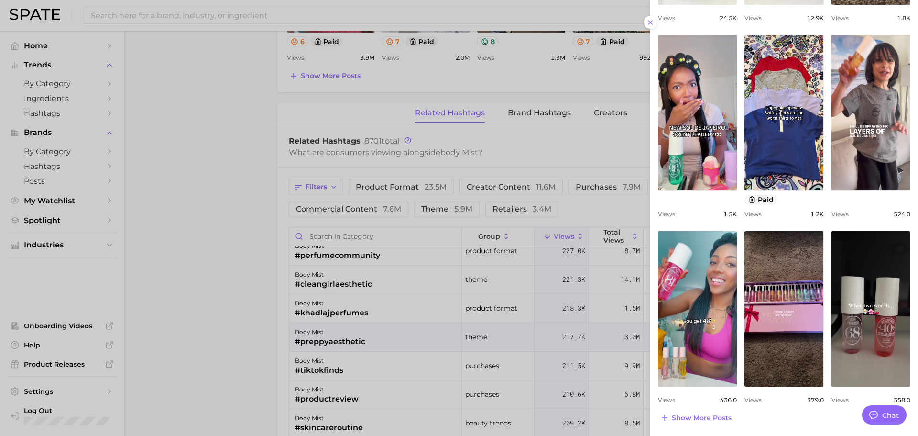
click at [95, 45] on div at bounding box center [459, 218] width 918 height 436
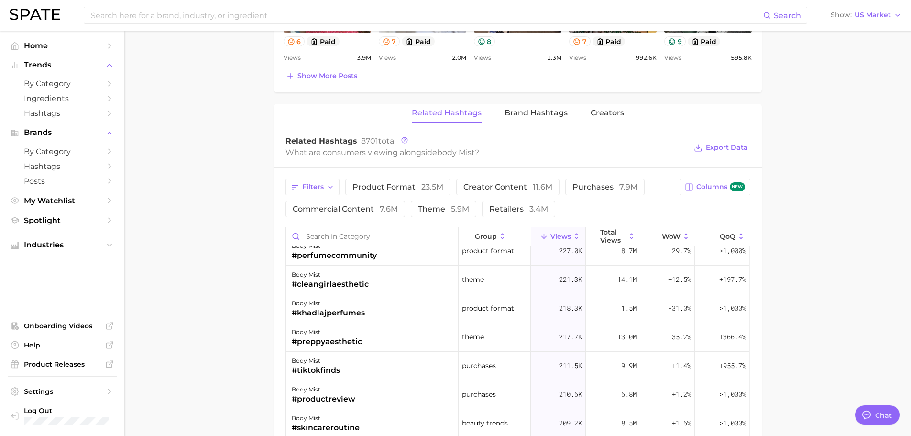
click at [149, 13] on input at bounding box center [426, 15] width 673 height 16
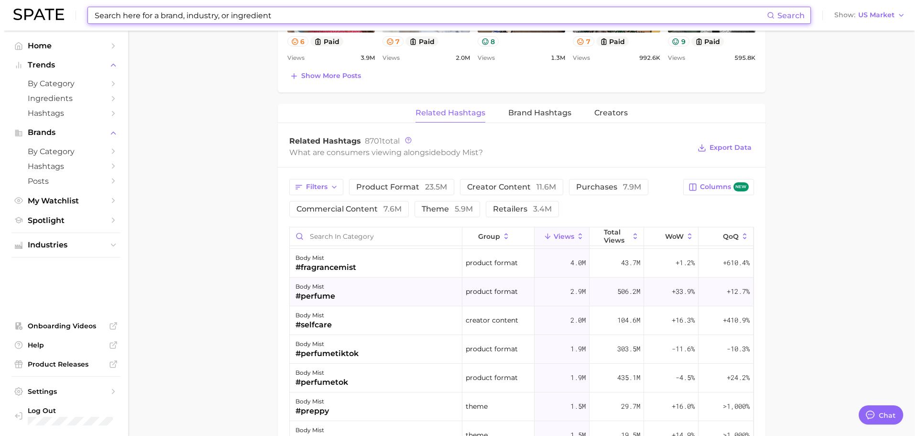
scroll to position [96, 0]
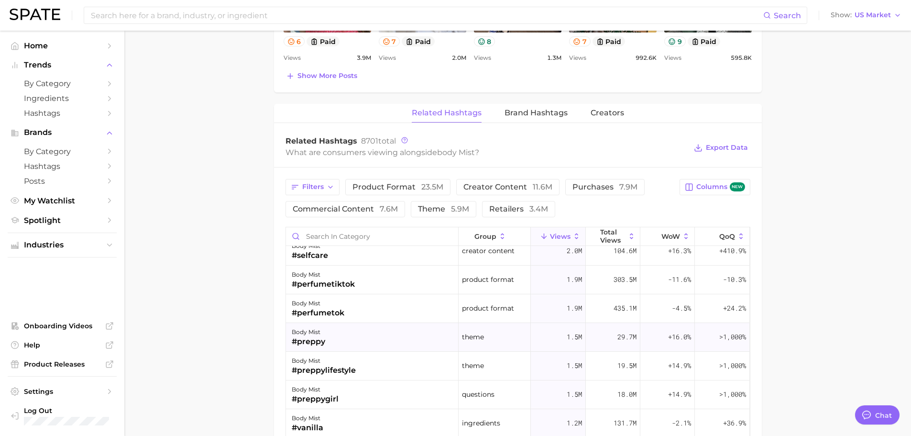
click at [336, 347] on div "body mist #preppy" at bounding box center [372, 337] width 173 height 29
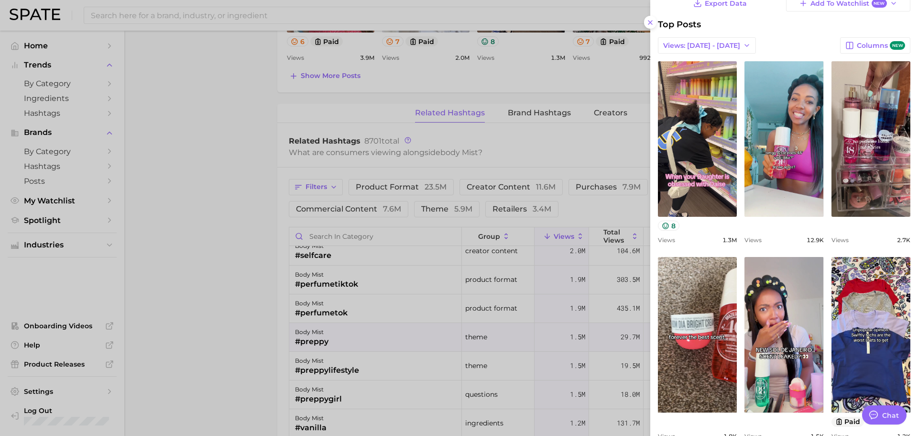
scroll to position [270, 0]
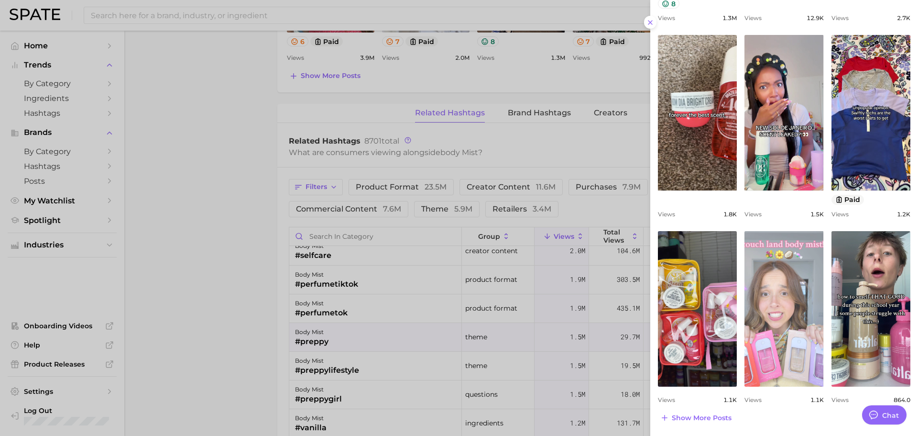
click at [783, 281] on link "view post on TikTok" at bounding box center [784, 308] width 79 height 155
